Goal: Subscribe to service/newsletter

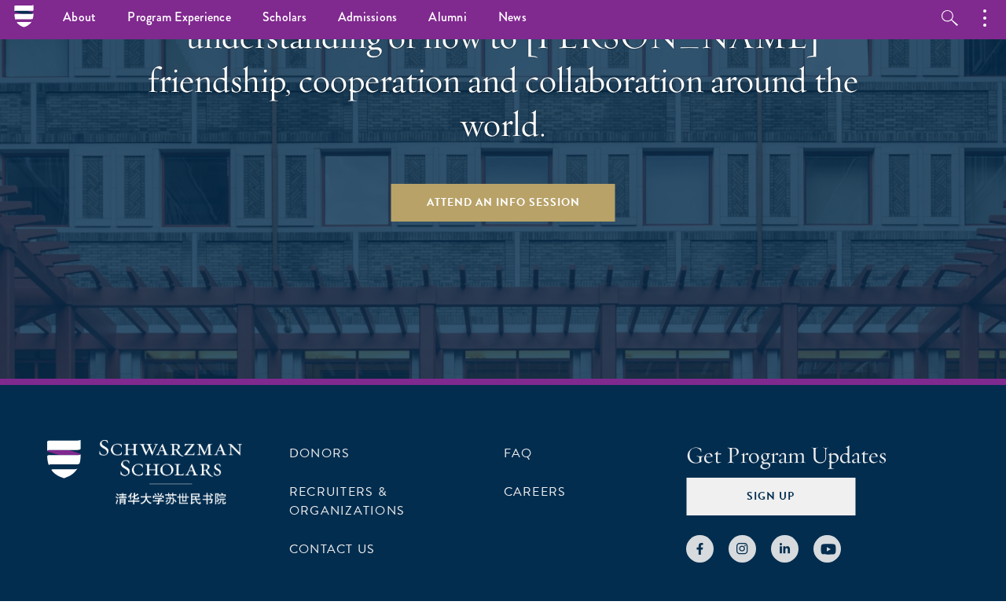
scroll to position [2506, 0]
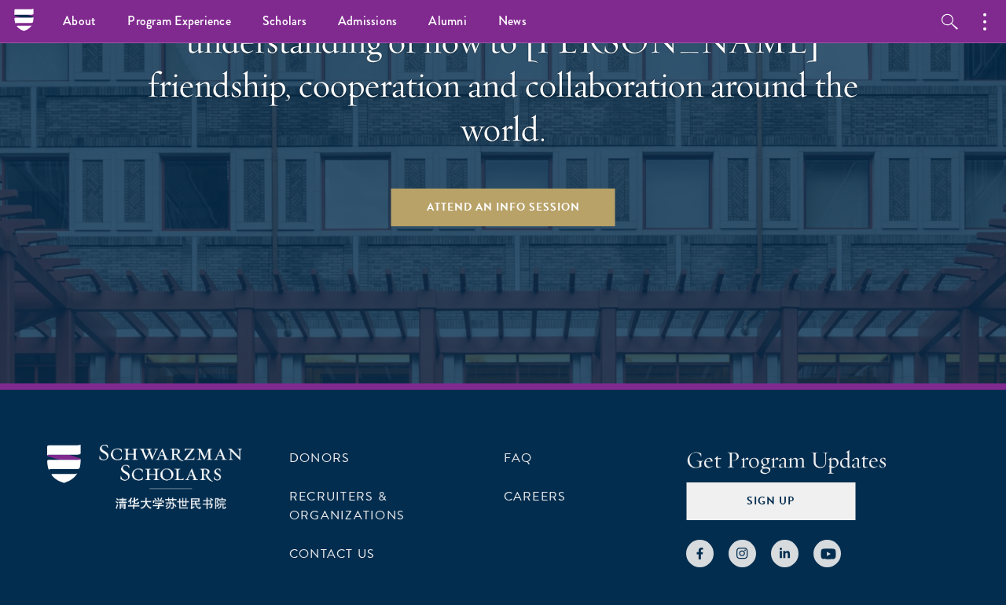
click at [733, 482] on button "Sign Up" at bounding box center [770, 501] width 169 height 38
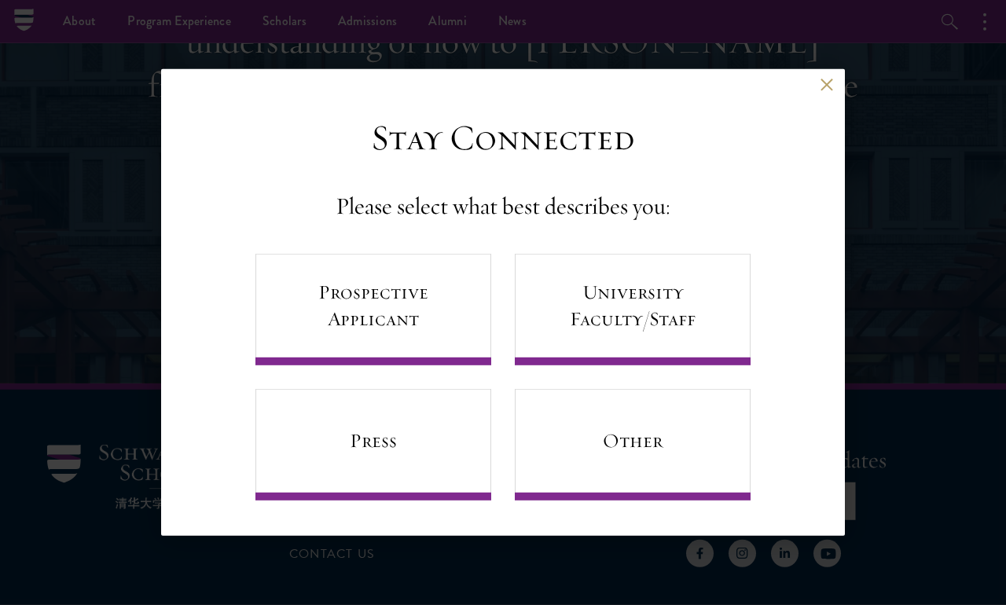
click at [460, 350] on link "Prospective Applicant" at bounding box center [373, 310] width 236 height 112
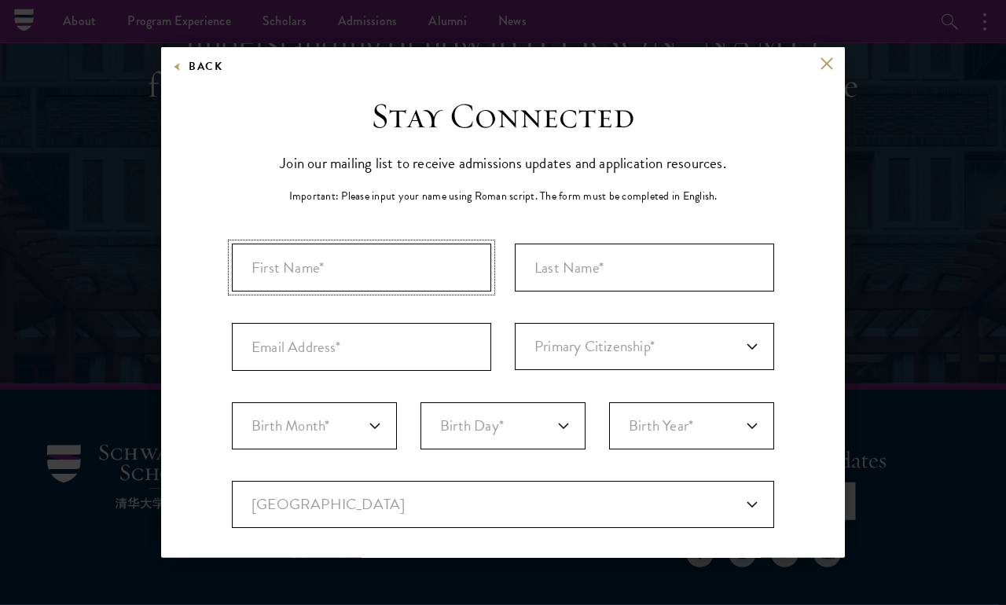
click at [426, 281] on input "First Name*" at bounding box center [361, 268] width 259 height 48
click at [428, 272] on input "First Name*" at bounding box center [361, 268] width 259 height 48
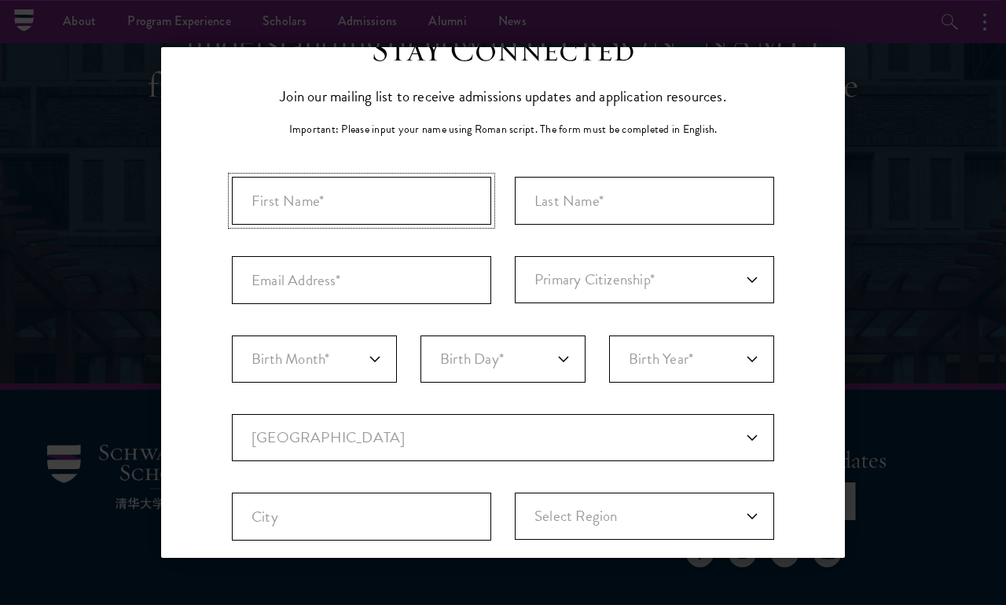
scroll to position [67, 0]
click at [392, 204] on input "First Name*" at bounding box center [361, 201] width 259 height 48
click at [391, 211] on input "First Name*" at bounding box center [361, 201] width 259 height 48
click at [419, 201] on input "First Name*" at bounding box center [361, 201] width 259 height 48
click at [420, 200] on input "First Name*" at bounding box center [361, 201] width 259 height 48
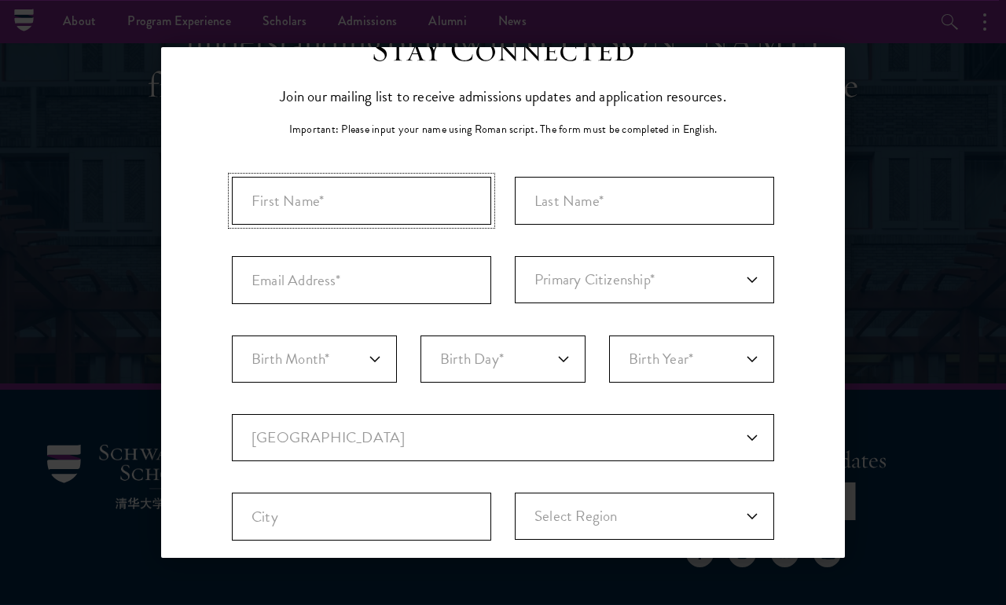
click at [383, 207] on input "First Name*" at bounding box center [361, 201] width 259 height 48
click at [409, 167] on div "Stay Connected Join our mailing list to receive admissions updates and applicat…" at bounding box center [503, 474] width 542 height 892
click at [400, 211] on input "First Name*" at bounding box center [361, 201] width 259 height 48
click at [379, 222] on input "First Name*" at bounding box center [361, 201] width 259 height 48
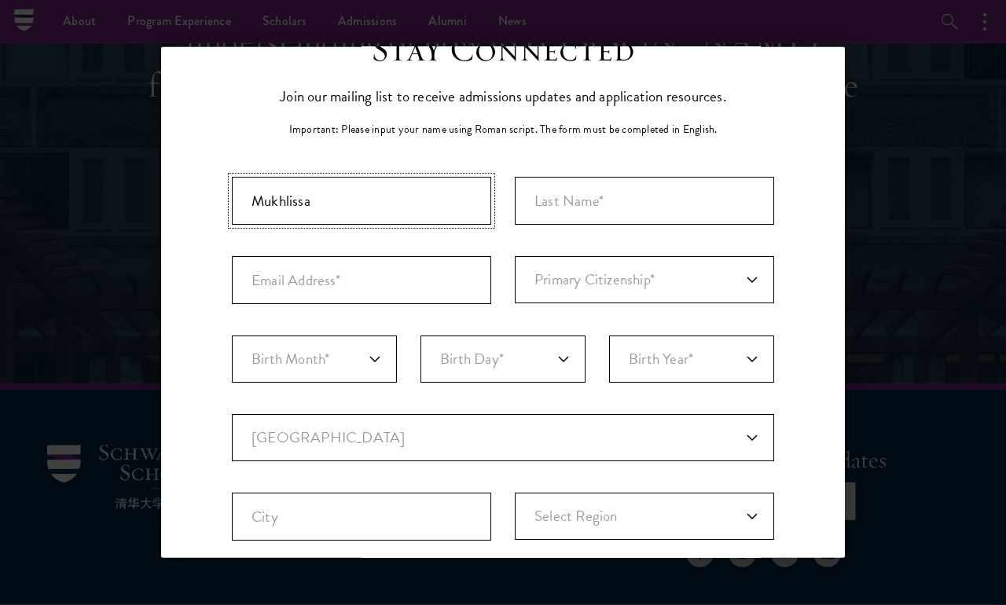
type input "Mukhlissa"
click at [587, 205] on input "Last Name (Family Name)*" at bounding box center [644, 201] width 259 height 48
type input "Yergeshova"
click at [336, 295] on input "Email Address*" at bounding box center [361, 280] width 259 height 48
type input "[EMAIL_ADDRESS][DOMAIN_NAME]"
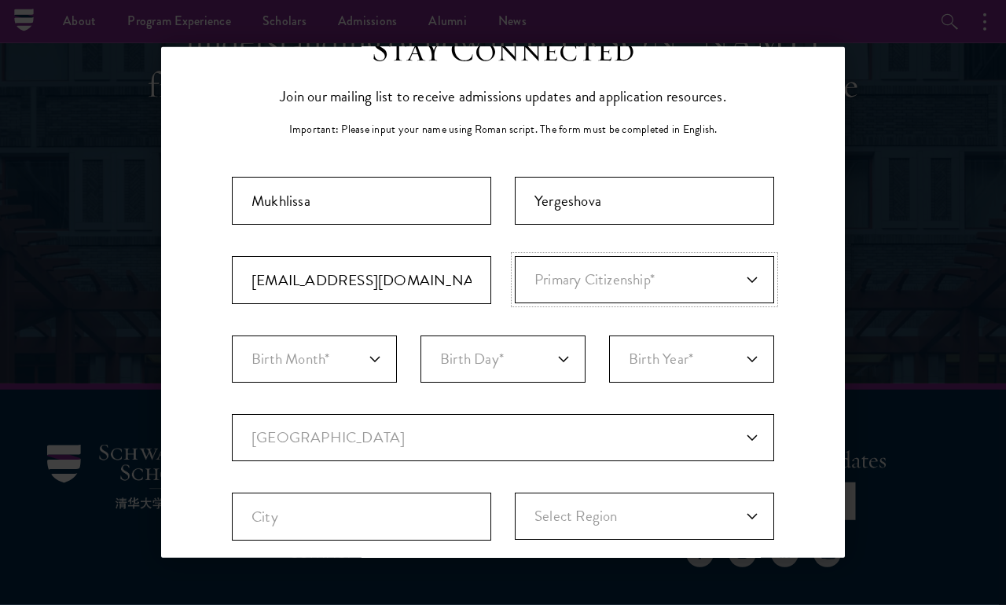
click at [604, 270] on select "Primary Citizenship* [GEOGRAPHIC_DATA] [DEMOGRAPHIC_DATA] [DEMOGRAPHIC_DATA] [D…" at bounding box center [644, 279] width 259 height 47
select select "KZ"
click at [351, 350] on select "Birth Month* January February March April May June July August September Octobe…" at bounding box center [314, 359] width 165 height 47
select select "02"
click at [515, 370] on select "Birth Day* 1 2 3 4 5 6 7 8 9 10 11 12 13 14 15 16 17 18 19 20 21 22 23 24 25 26…" at bounding box center [502, 359] width 165 height 47
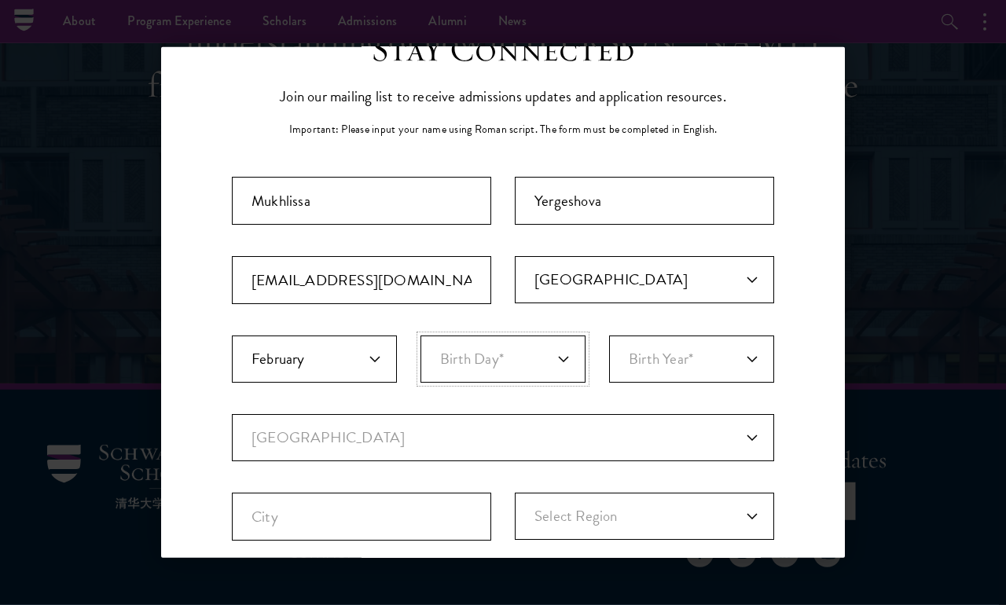
select select "07"
click at [692, 370] on select "Birth Year* [DEMOGRAPHIC_DATA] [DEMOGRAPHIC_DATA] [DEMOGRAPHIC_DATA] [DEMOGRAPH…" at bounding box center [691, 359] width 165 height 47
select select "2003"
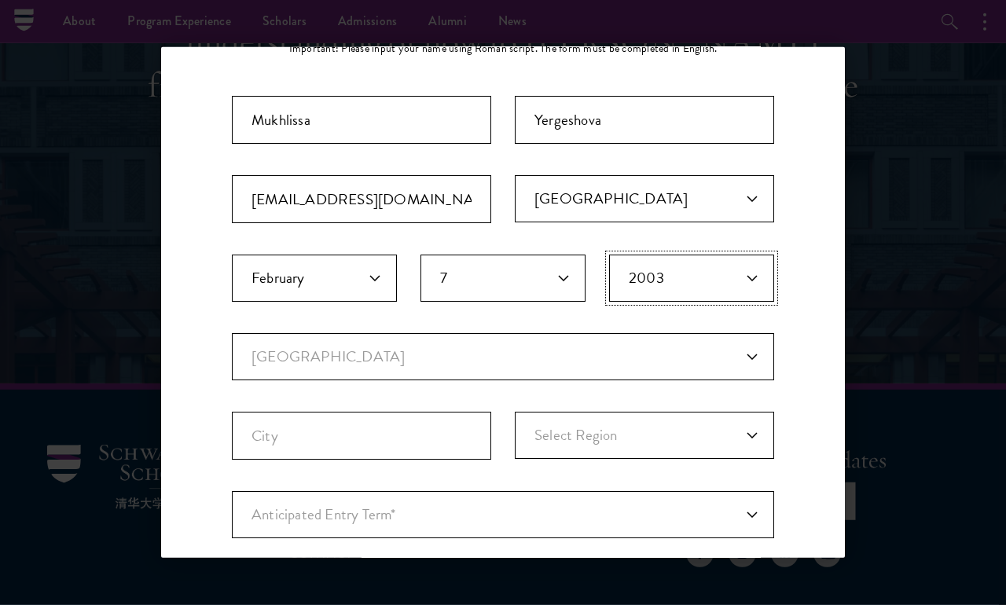
scroll to position [158, 0]
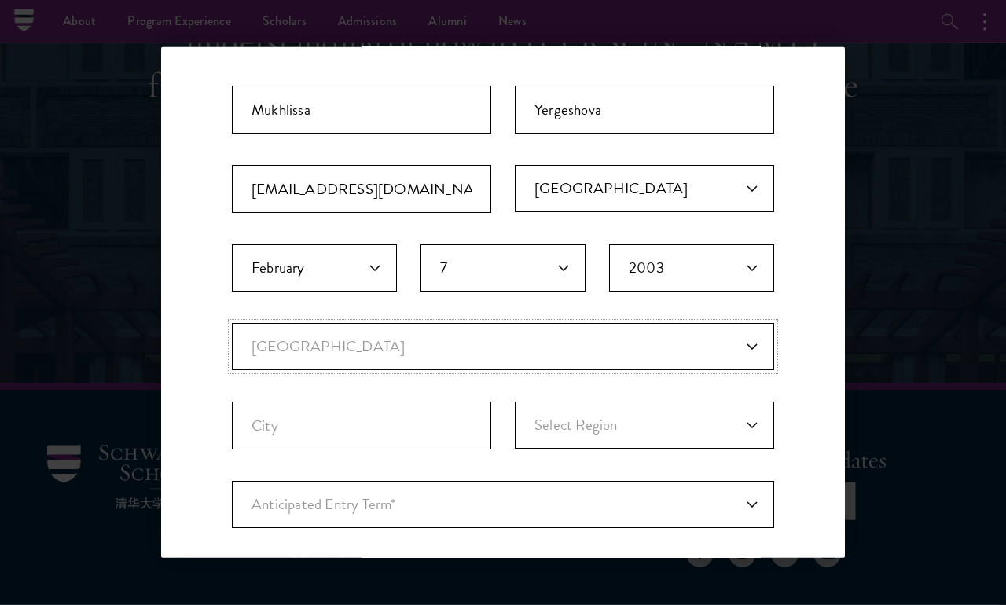
click at [575, 345] on select "Current Country [GEOGRAPHIC_DATA] [GEOGRAPHIC_DATA] [GEOGRAPHIC_DATA] [GEOGRAPH…" at bounding box center [503, 346] width 542 height 47
select select "KZ"
select select
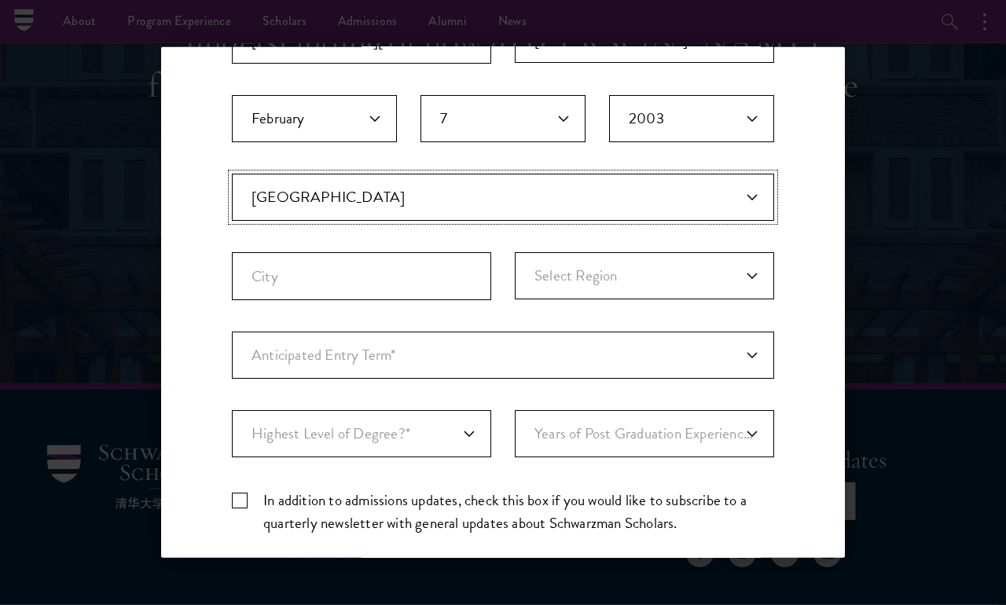
scroll to position [308, 0]
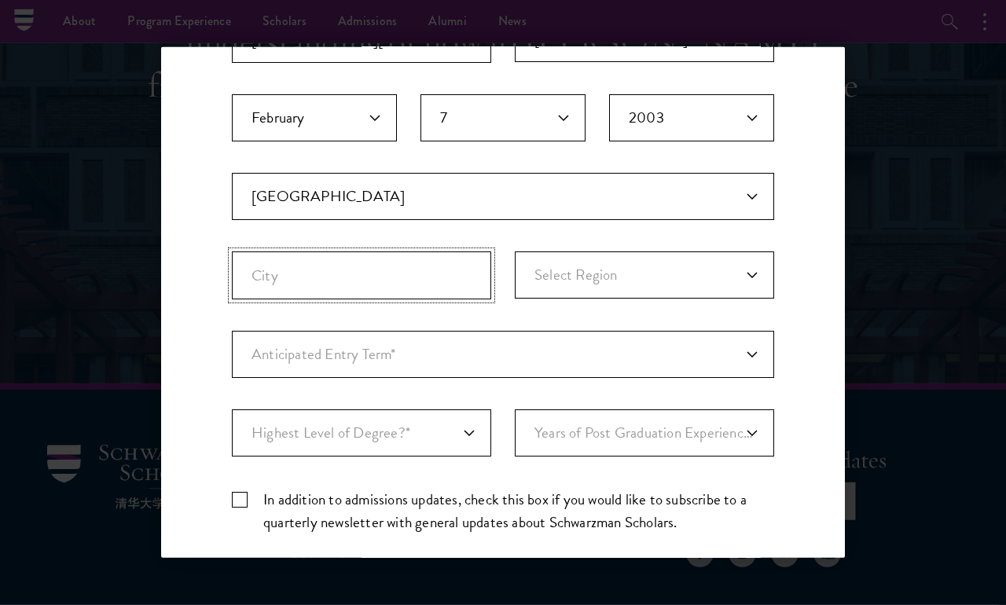
click at [476, 275] on input "City" at bounding box center [361, 275] width 259 height 48
click at [603, 262] on select "Select Region [GEOGRAPHIC_DATA] [GEOGRAPHIC_DATA] [GEOGRAPHIC_DATA] [GEOGRAPHIC…" at bounding box center [644, 274] width 259 height 47
click at [446, 273] on input "Almaty" at bounding box center [361, 275] width 259 height 48
type input "A"
click at [679, 279] on select "Select Region [GEOGRAPHIC_DATA] [GEOGRAPHIC_DATA] [GEOGRAPHIC_DATA] [GEOGRAPHIC…" at bounding box center [644, 274] width 259 height 47
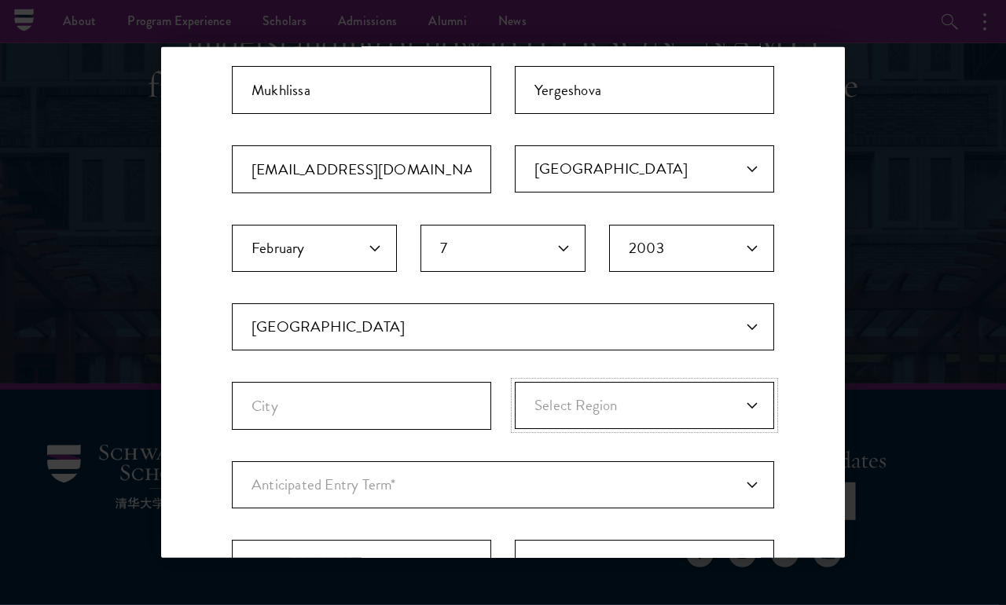
scroll to position [188, 0]
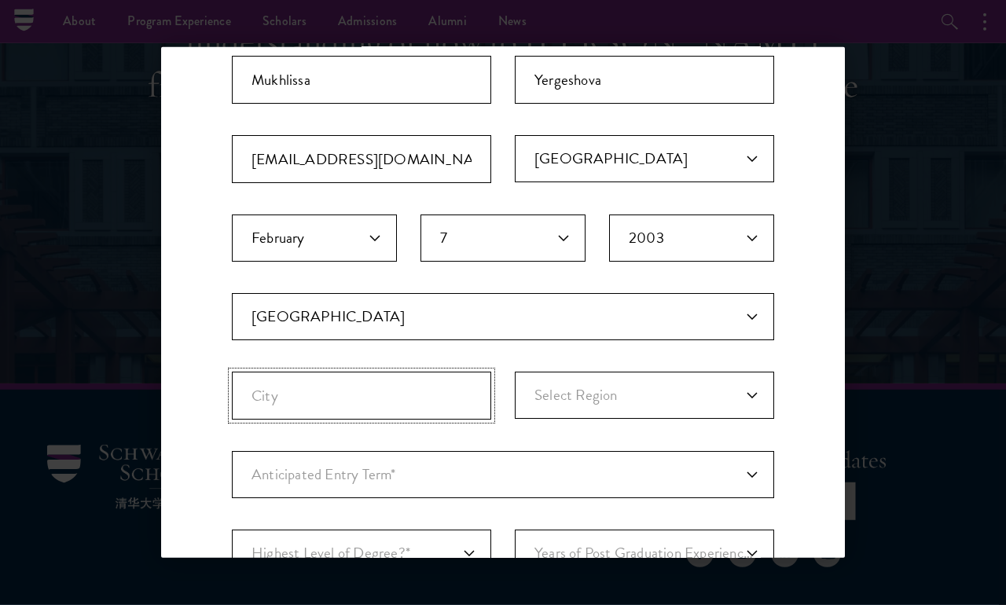
click at [436, 402] on input "City" at bounding box center [361, 396] width 259 height 48
type input "'"
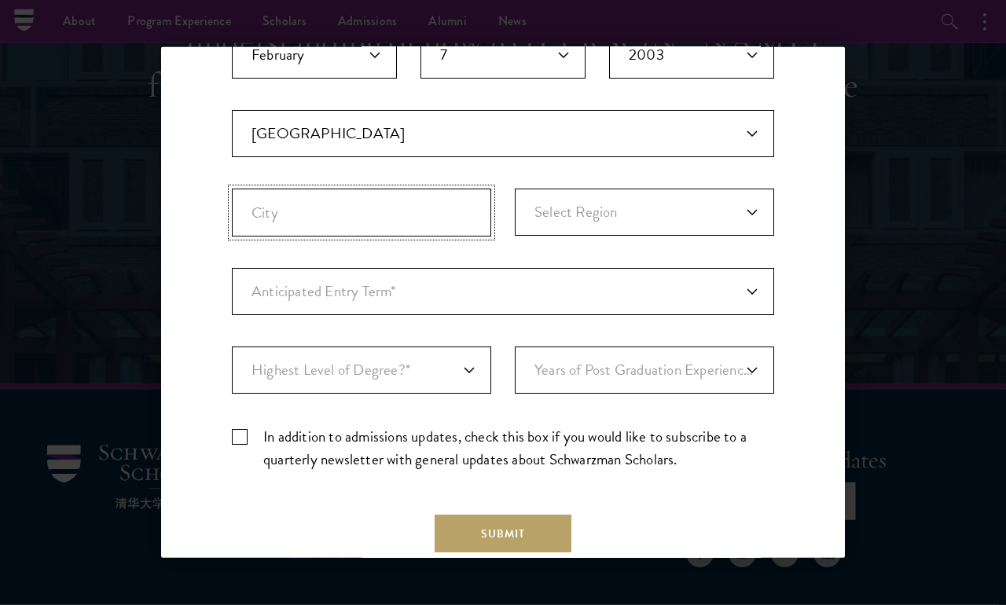
scroll to position [373, 0]
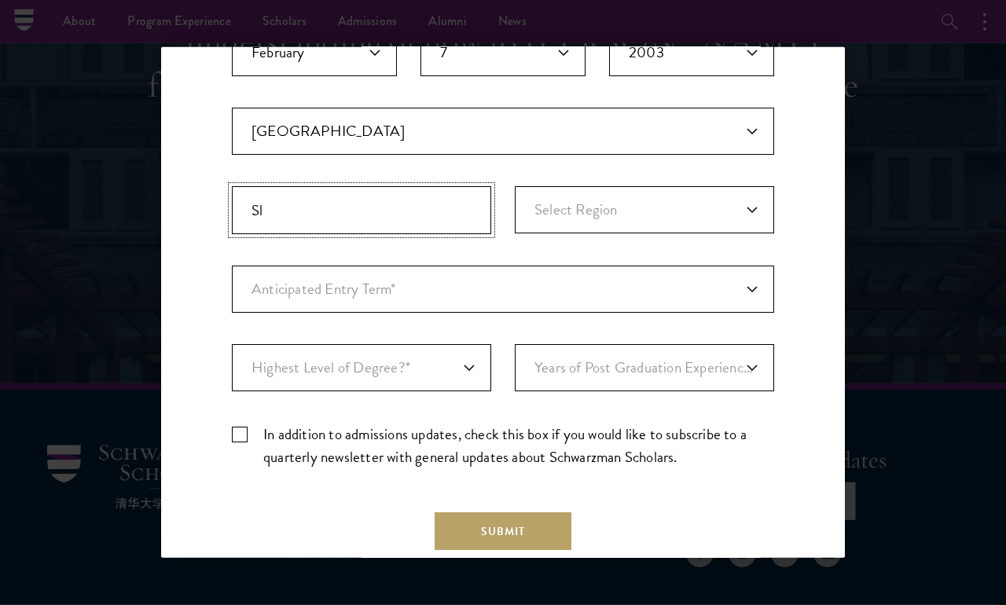
type input "S"
type input "Almaty"
click at [608, 215] on select "Select Region [GEOGRAPHIC_DATA] [GEOGRAPHIC_DATA] [GEOGRAPHIC_DATA] [GEOGRAPHIC…" at bounding box center [644, 209] width 259 height 47
select select "Almaty"
click at [598, 292] on select "Anticipated Entry Term* [DATE] (Application opens [DATE]) Just Exploring" at bounding box center [503, 289] width 542 height 47
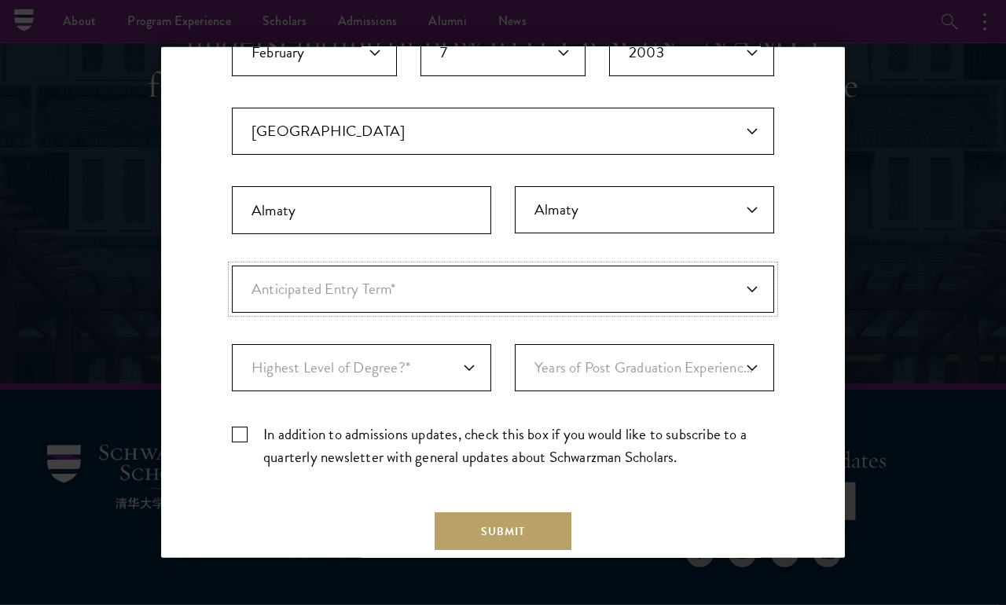
select select "e64b8ab3-eabb-4867-96d5-7e6b4840665f"
click at [608, 294] on select "Anticipated Entry Term* [DATE] (Application opens [DATE]) Just Exploring" at bounding box center [503, 289] width 542 height 47
select select "Anticipated Entry Term*"
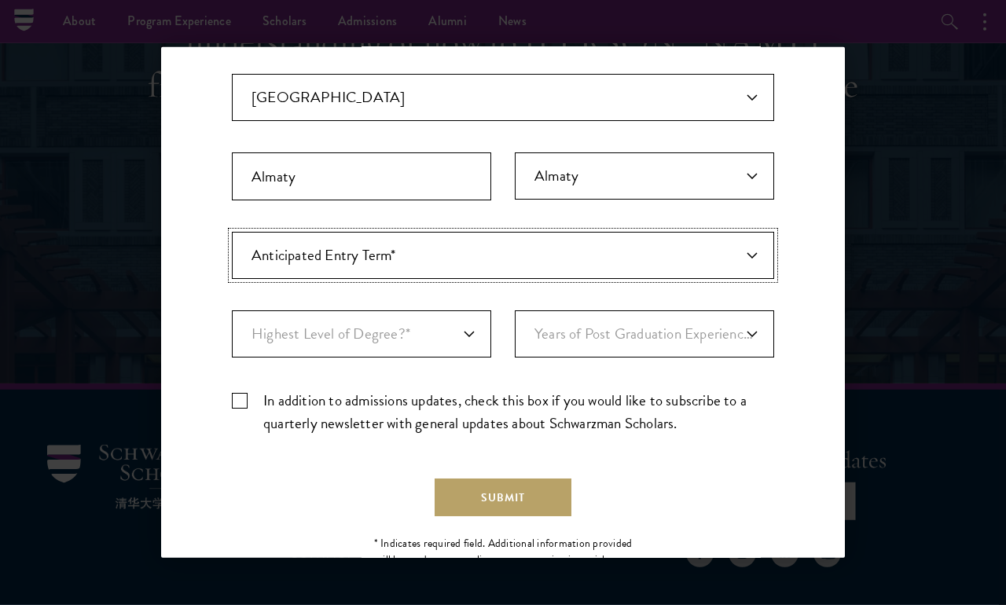
scroll to position [407, 0]
click at [233, 413] on label "In addition to admissions updates, check this box if you would like to subscrib…" at bounding box center [503, 412] width 542 height 46
click at [233, 399] on input "In addition to admissions updates, check this box if you would like to subscrib…" at bounding box center [503, 394] width 542 height 10
checkbox input "true"
click at [365, 328] on select "Highest Level of Degree?* PHD Bachelor's Master's Current Undergraduate Student" at bounding box center [361, 333] width 259 height 47
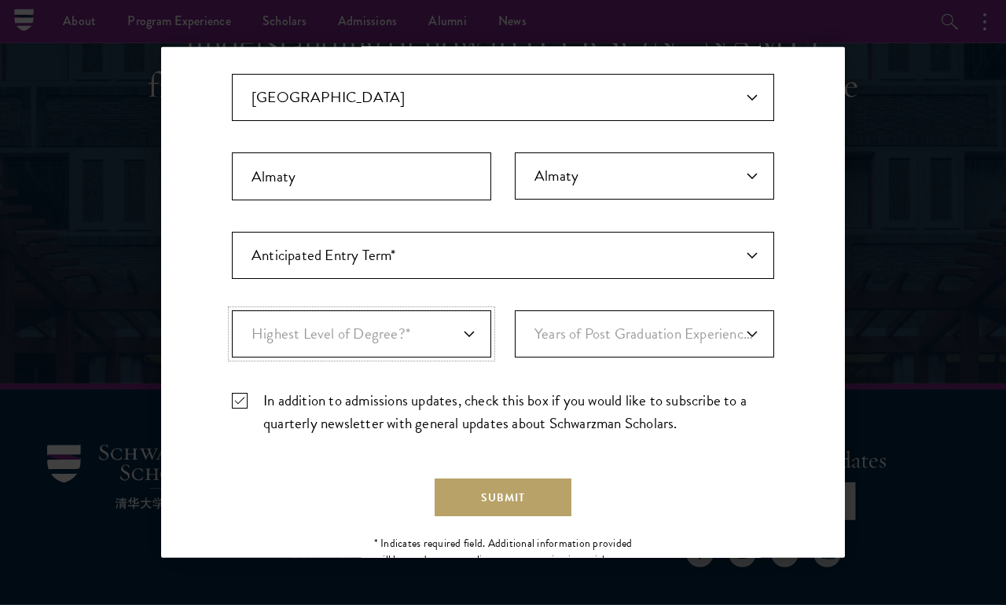
select select "009547fe-3364-4351-8e81-63abea734008"
click at [628, 333] on select "Years of Post Graduation Experience?* 1 2 3 4 5 6 7 8 9 10" at bounding box center [644, 333] width 259 height 47
click at [707, 332] on select "Years of Post Graduation Experience?* 1 2 3 4 5 6 7 8 9 10" at bounding box center [644, 333] width 259 height 47
select select "1"
click at [501, 502] on button "Submit" at bounding box center [503, 498] width 137 height 38
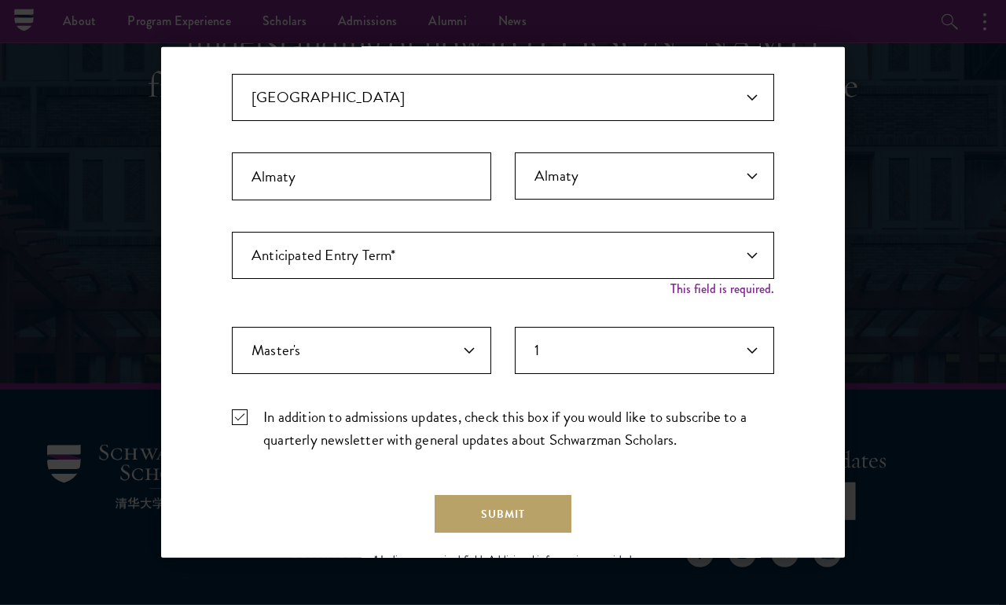
scroll to position [424, 0]
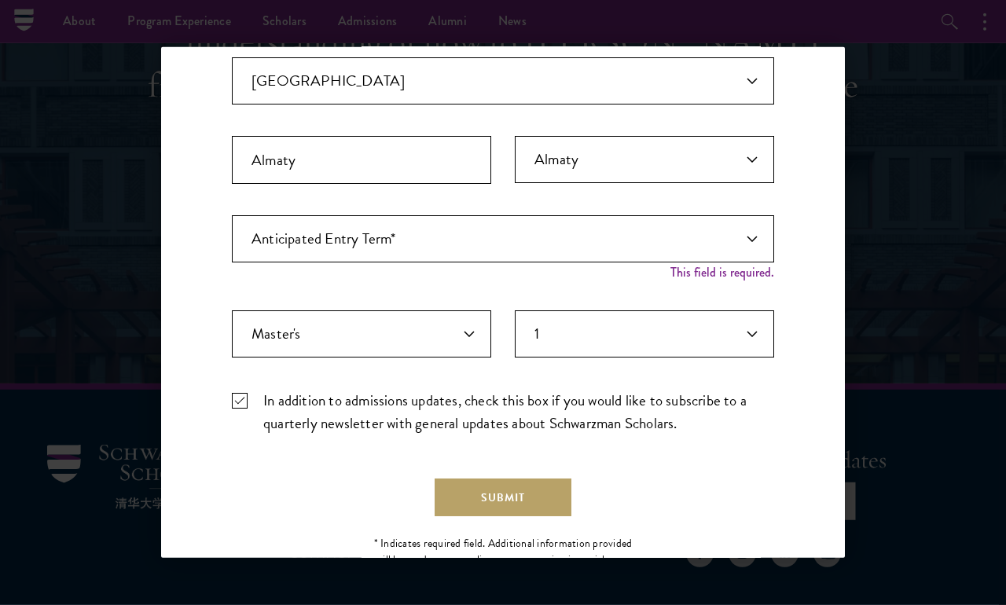
click at [541, 490] on button "Submit" at bounding box center [503, 498] width 137 height 38
click at [718, 281] on div "Important: The form must be completed in English. Mukhlissa [GEOGRAPHIC_DATA] […" at bounding box center [503, 133] width 542 height 627
click at [728, 240] on select "Anticipated Entry Term* [DATE] (Application opens [DATE]) Just Exploring" at bounding box center [503, 238] width 542 height 47
select select "e64b8ab3-eabb-4867-96d5-7e6b4840665f"
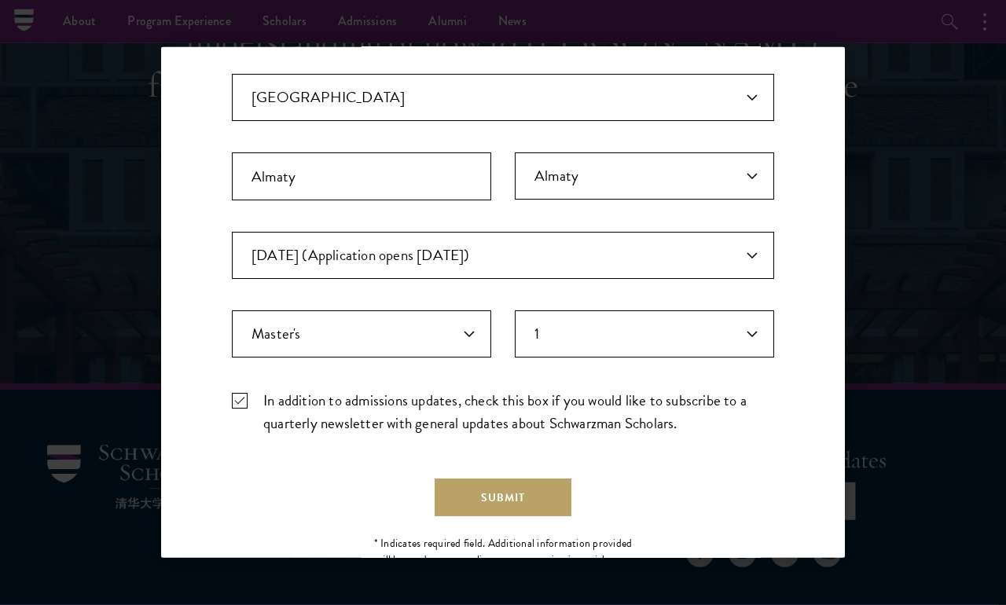
click at [523, 497] on button "Submit" at bounding box center [503, 498] width 137 height 38
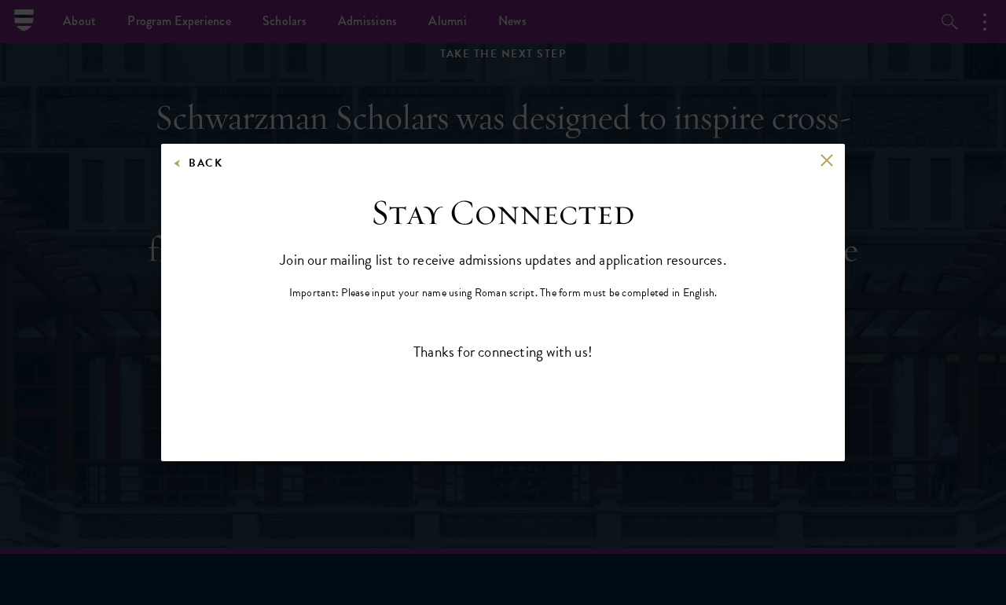
scroll to position [0, 0]
click at [824, 167] on button at bounding box center [826, 159] width 13 height 13
